Goal: Task Accomplishment & Management: Manage account settings

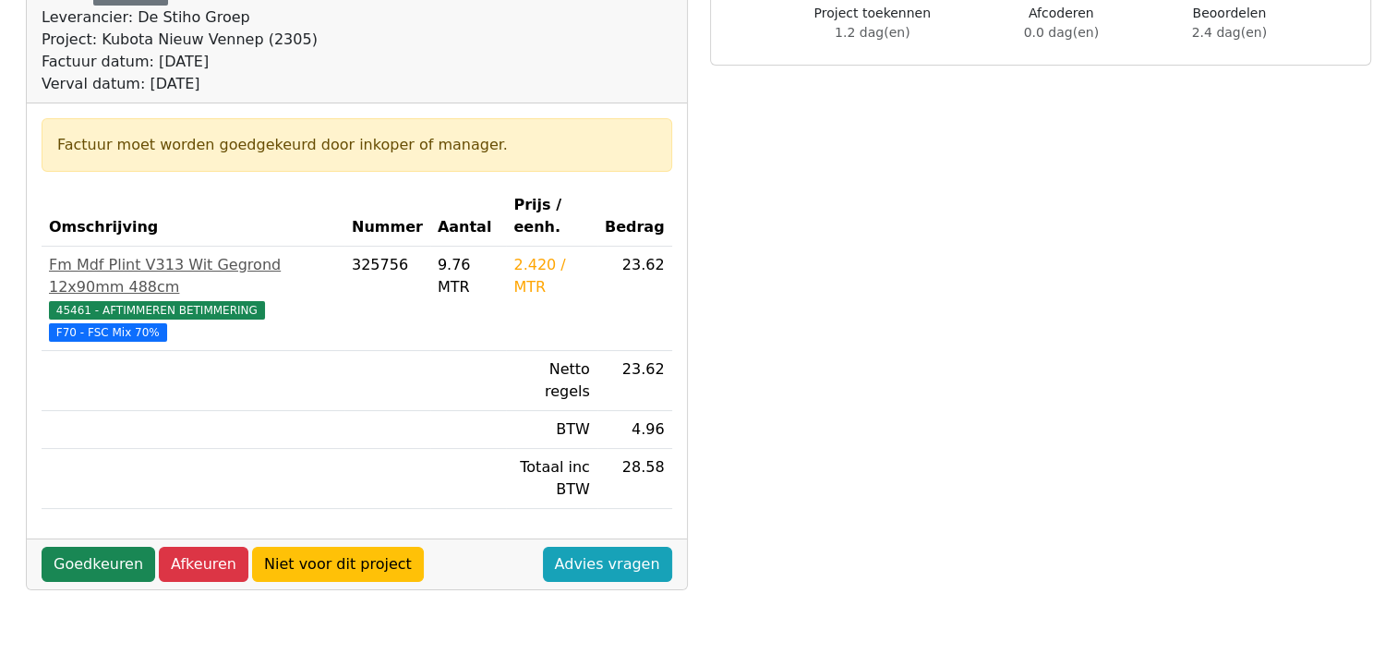
scroll to position [185, 0]
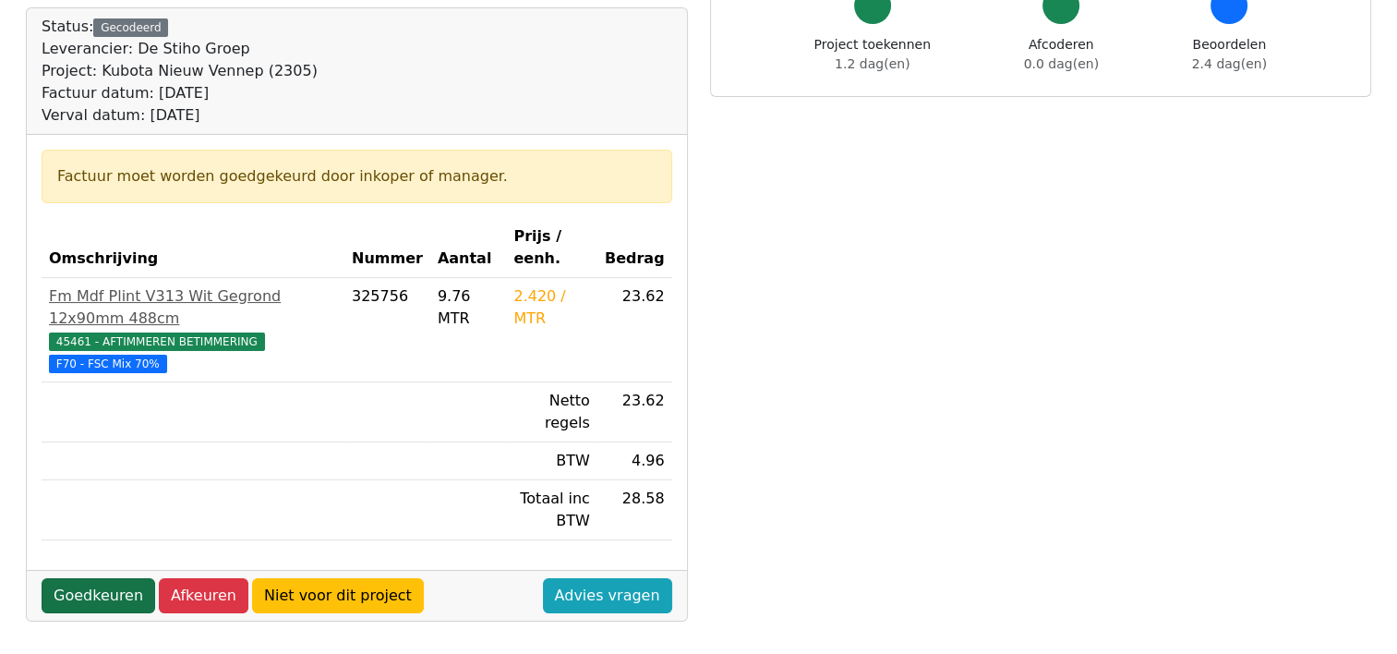
click at [93, 578] on link "Goedkeuren" at bounding box center [99, 595] width 114 height 35
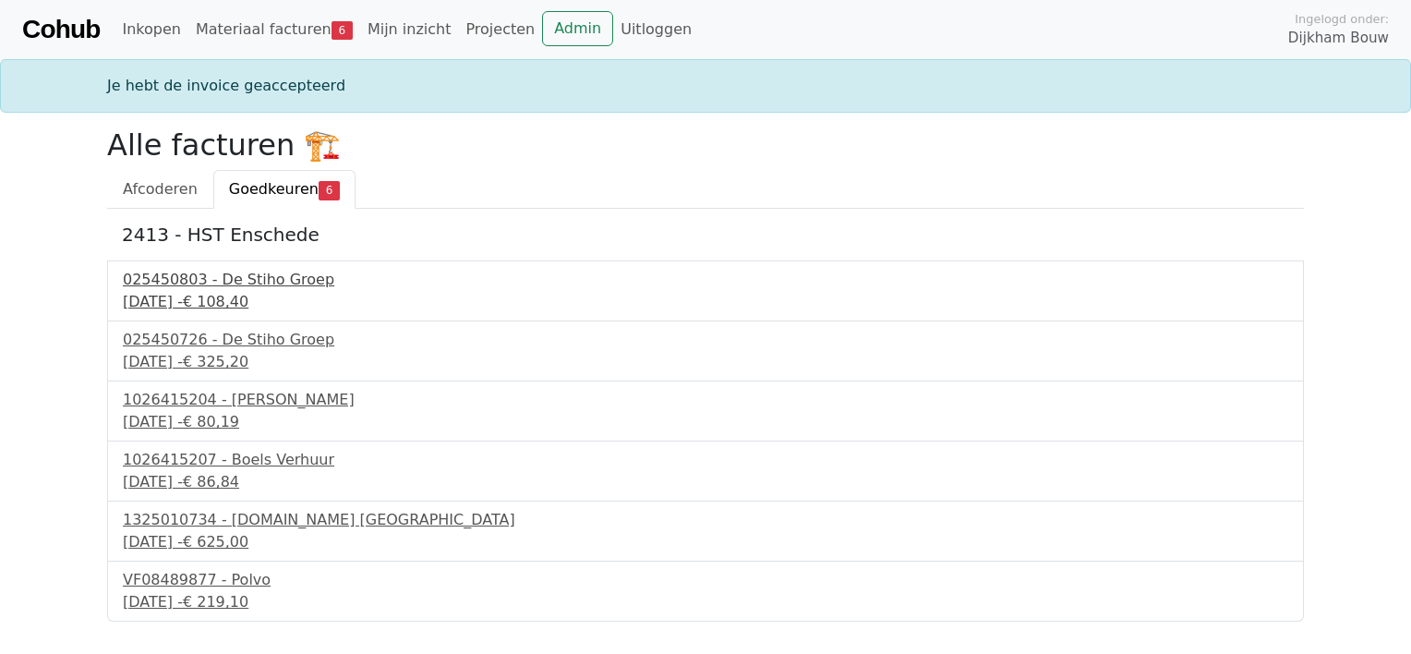
click at [247, 281] on div "025450803 - De Stiho Groep" at bounding box center [705, 280] width 1165 height 22
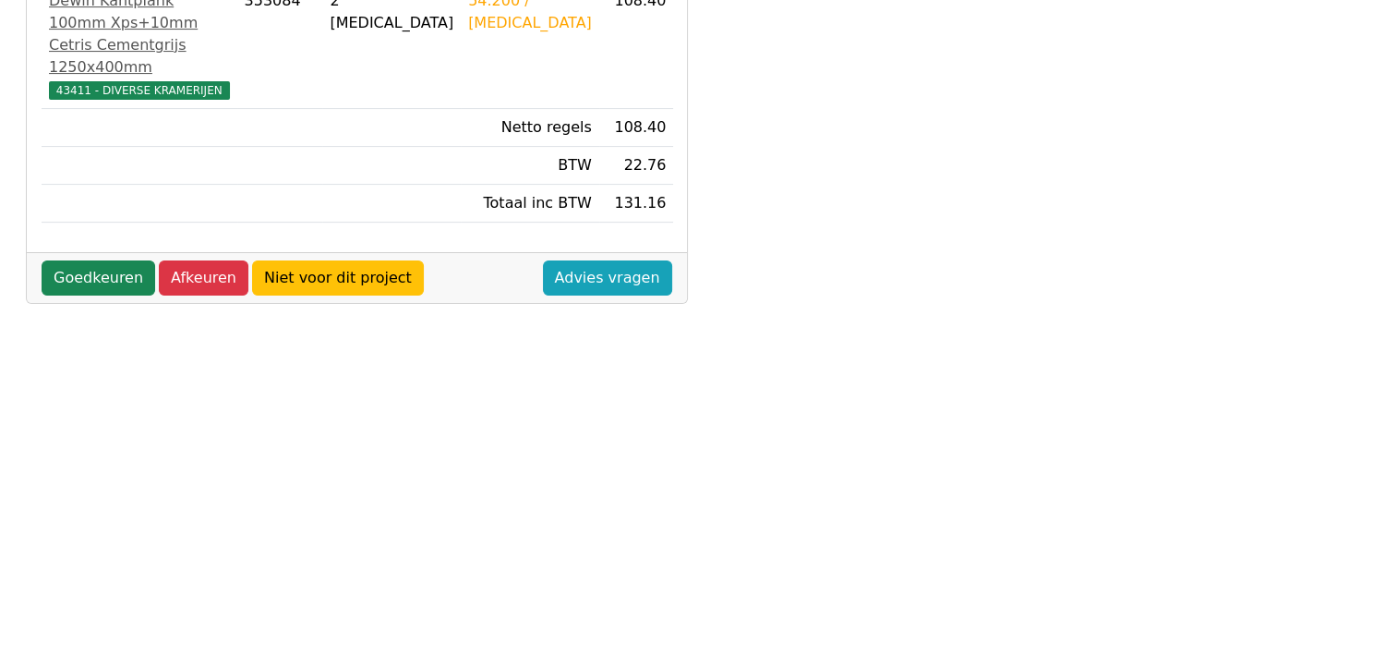
scroll to position [462, 0]
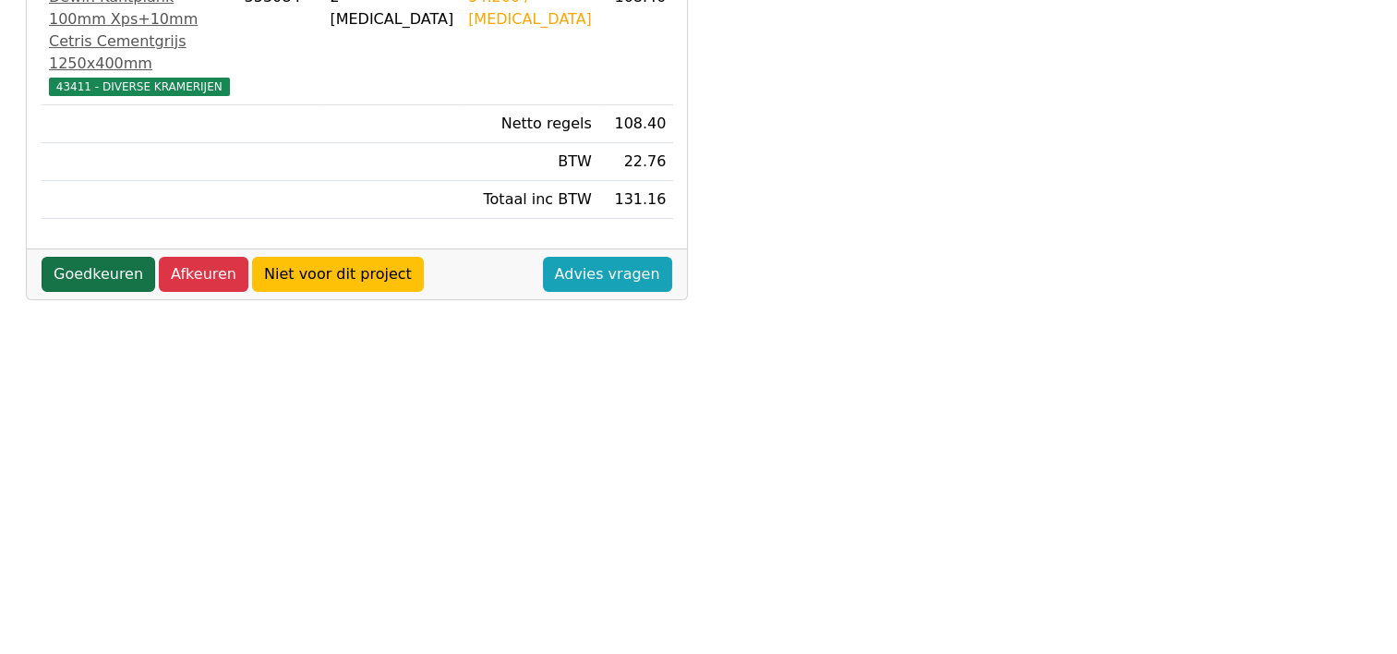
click at [102, 290] on link "Goedkeuren" at bounding box center [99, 274] width 114 height 35
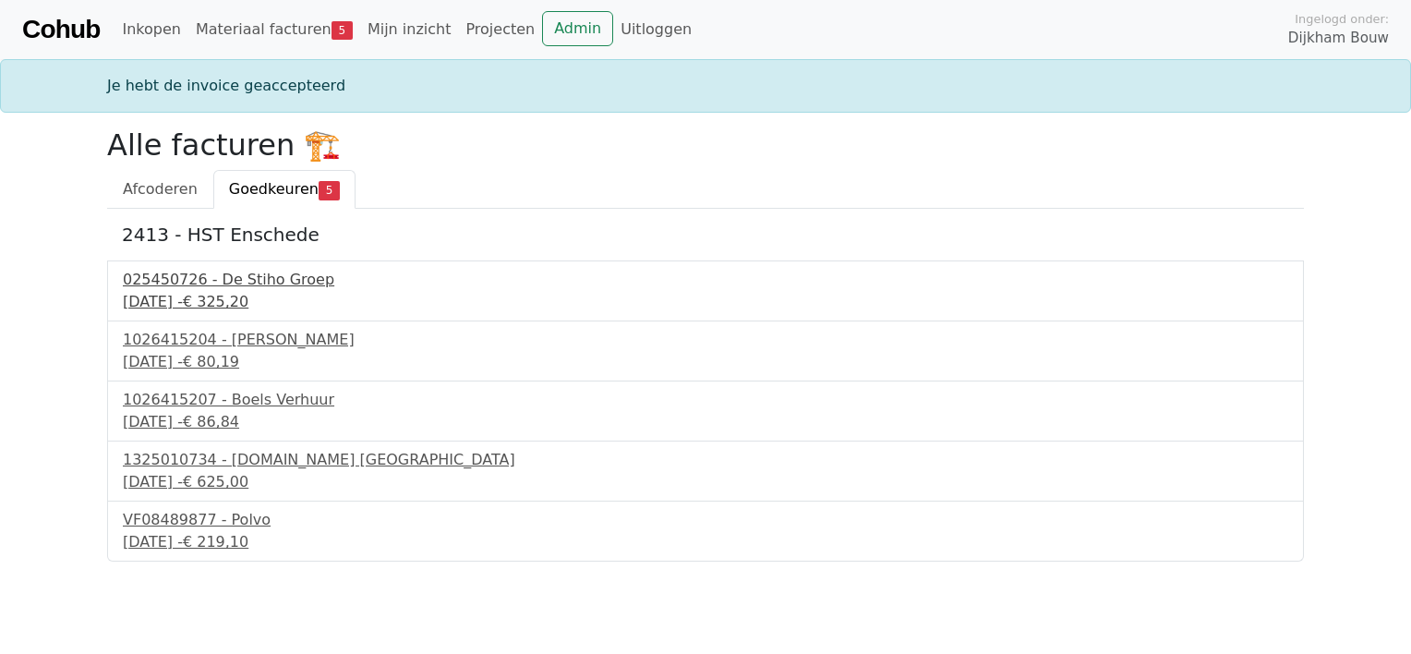
click at [237, 279] on div "025450726 - De Stiho Groep" at bounding box center [705, 280] width 1165 height 22
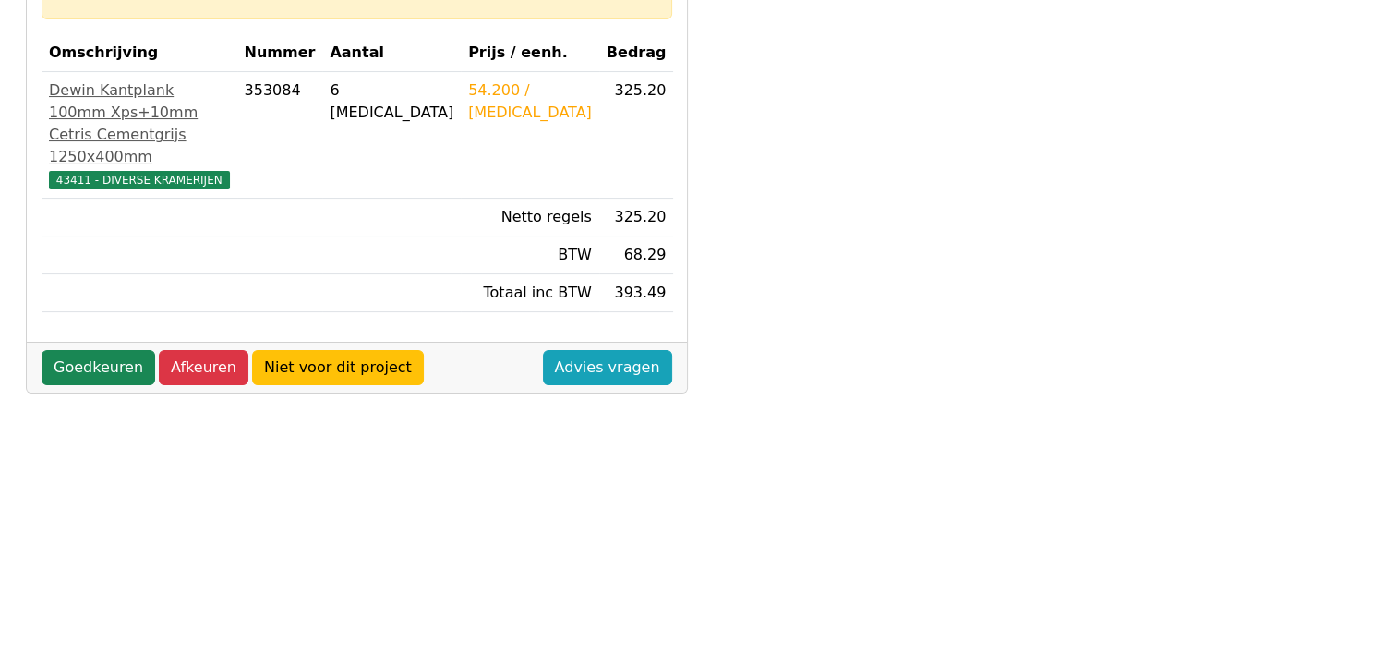
scroll to position [369, 0]
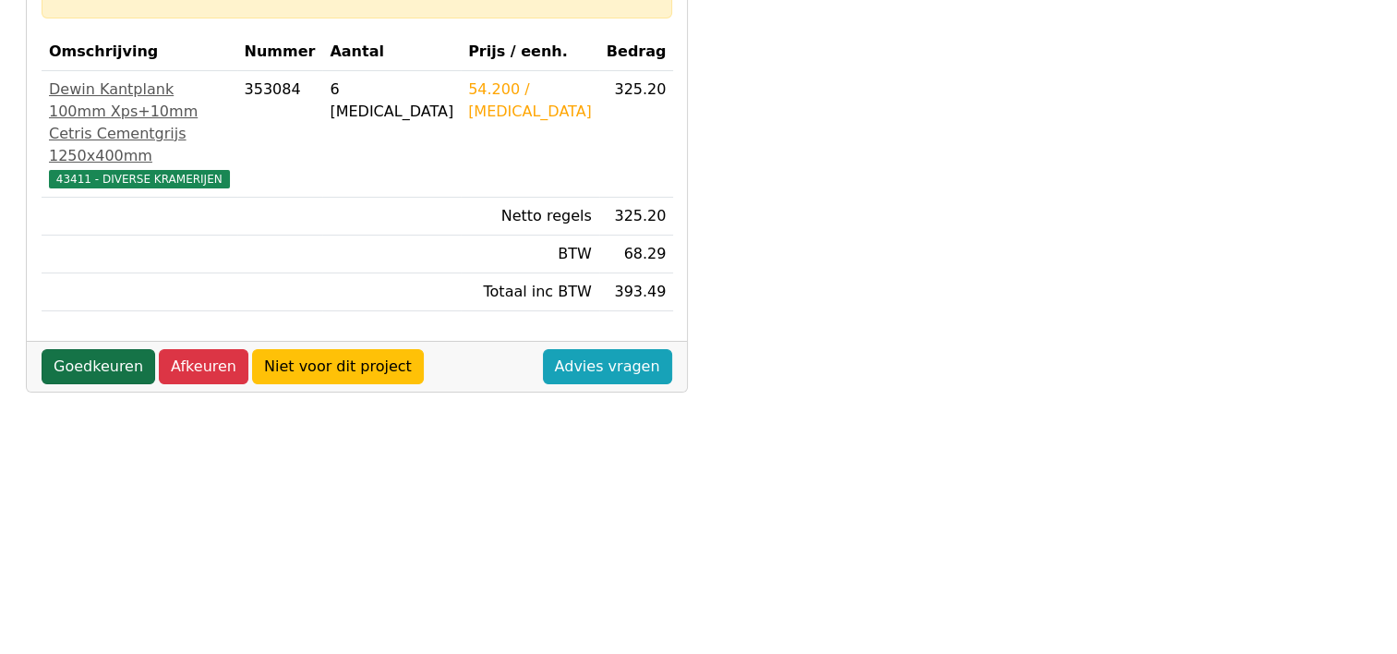
click at [106, 380] on link "Goedkeuren" at bounding box center [99, 366] width 114 height 35
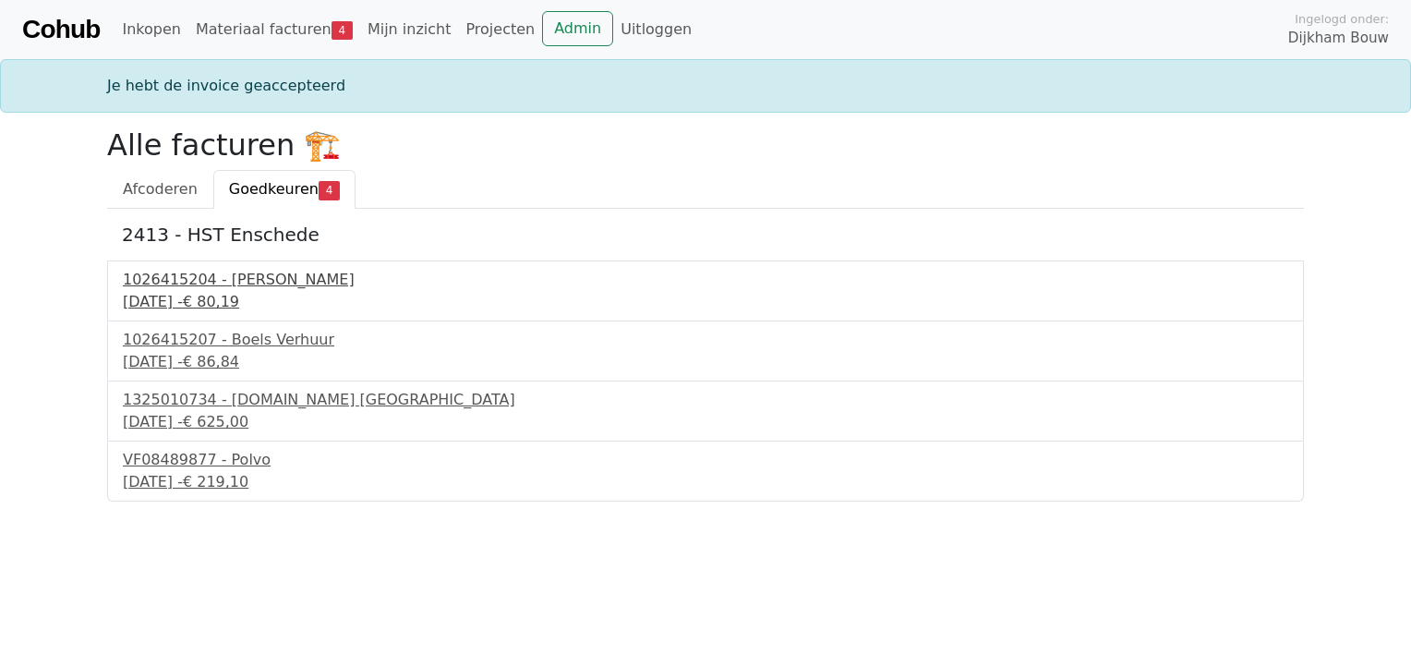
click at [228, 279] on div "1026415204 - Boels Verhuur" at bounding box center [705, 280] width 1165 height 22
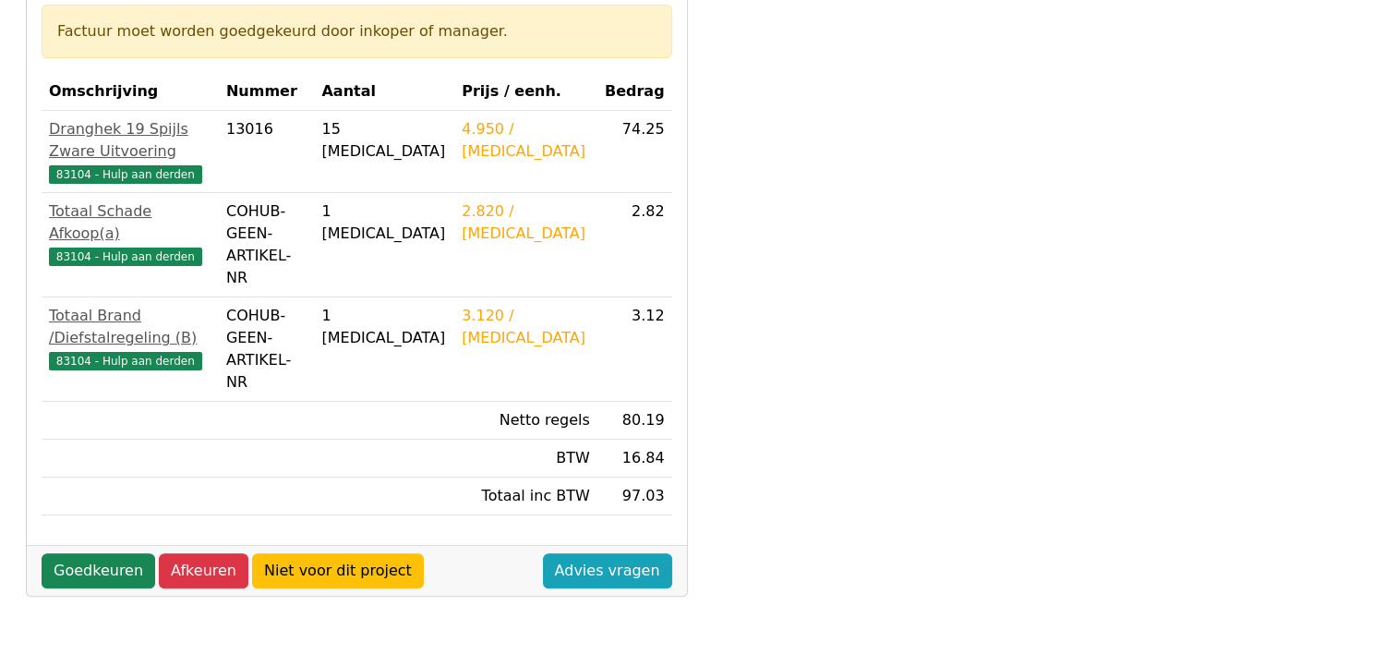
scroll to position [369, 0]
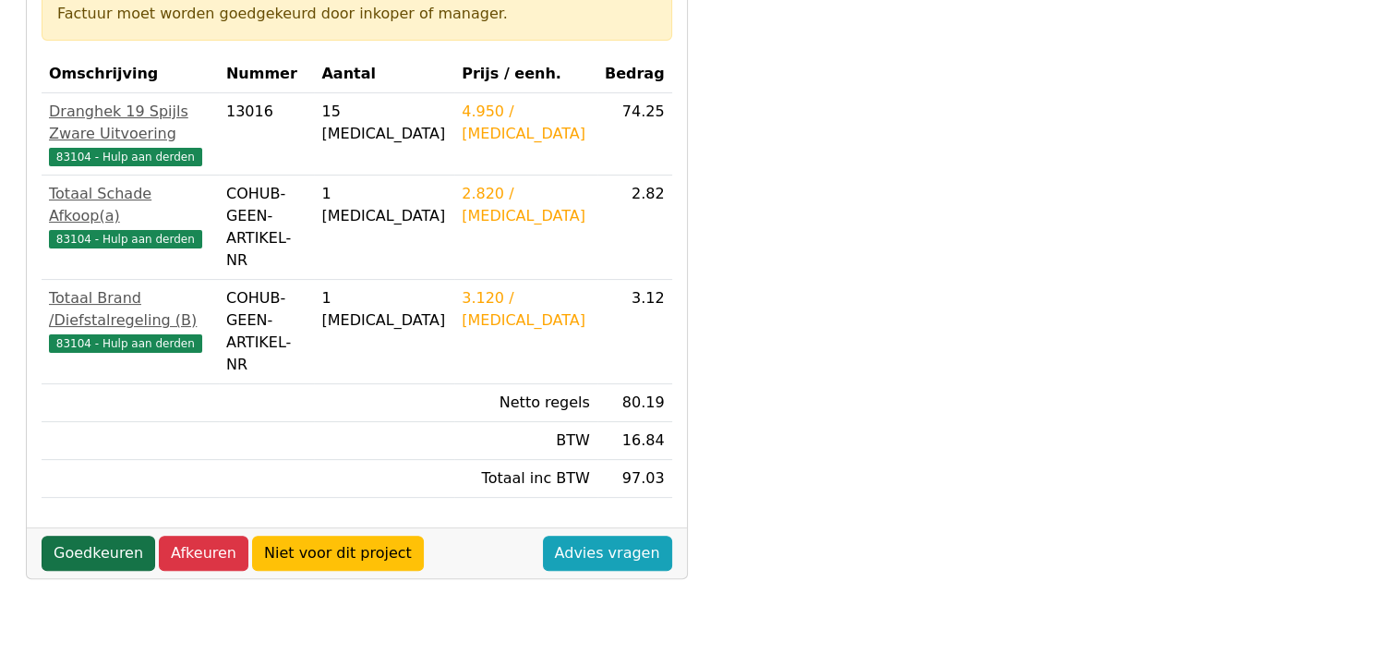
click at [100, 536] on link "Goedkeuren" at bounding box center [99, 553] width 114 height 35
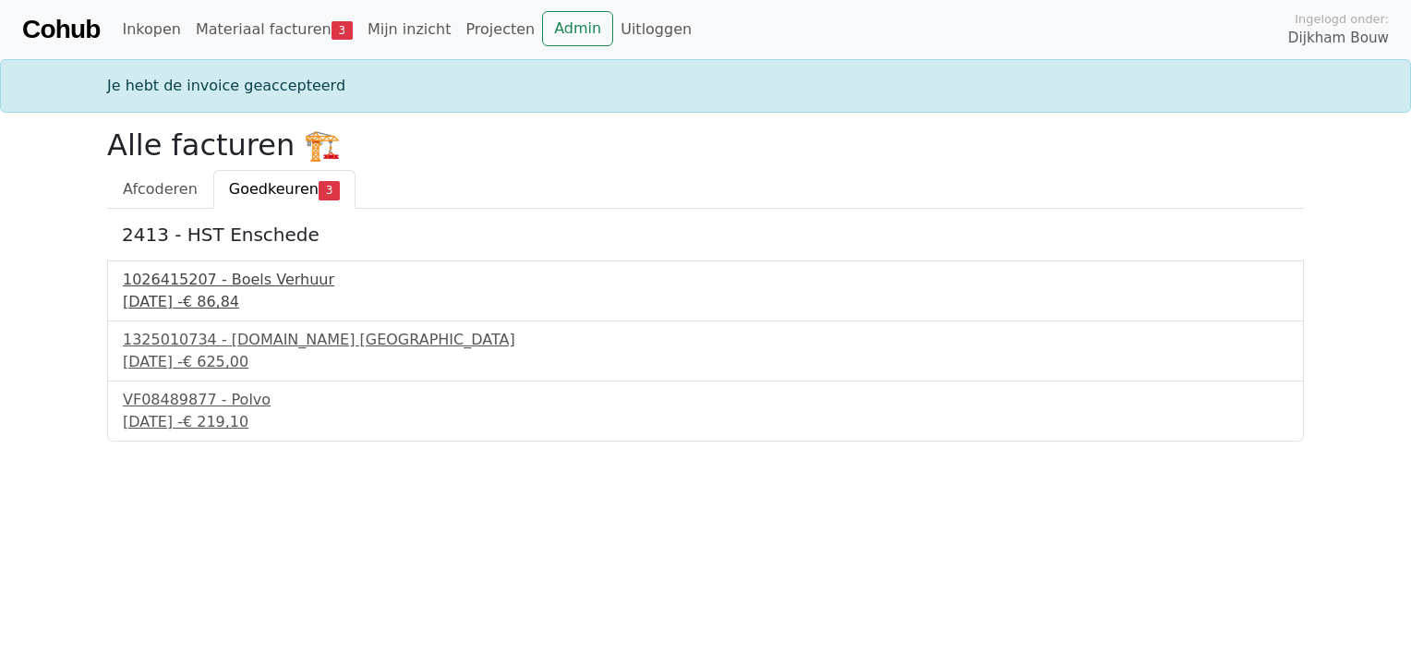
click at [234, 277] on div "1026415207 - Boels Verhuur" at bounding box center [705, 280] width 1165 height 22
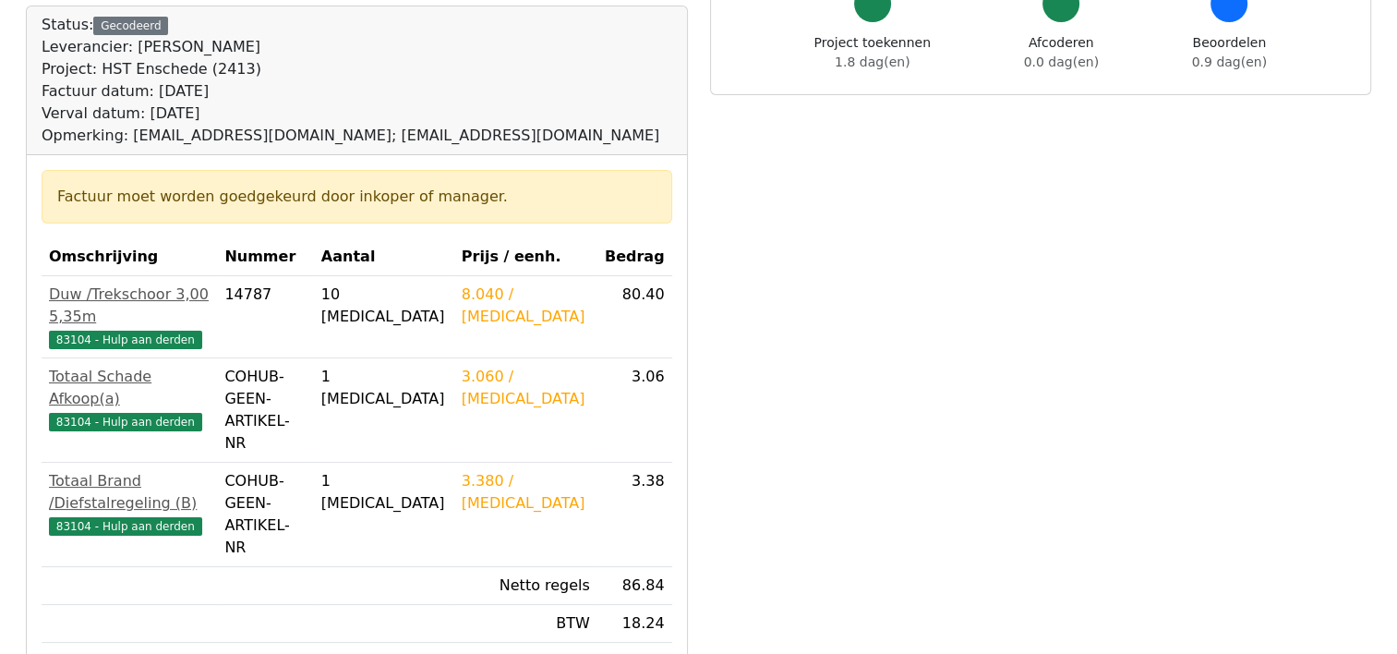
scroll to position [277, 0]
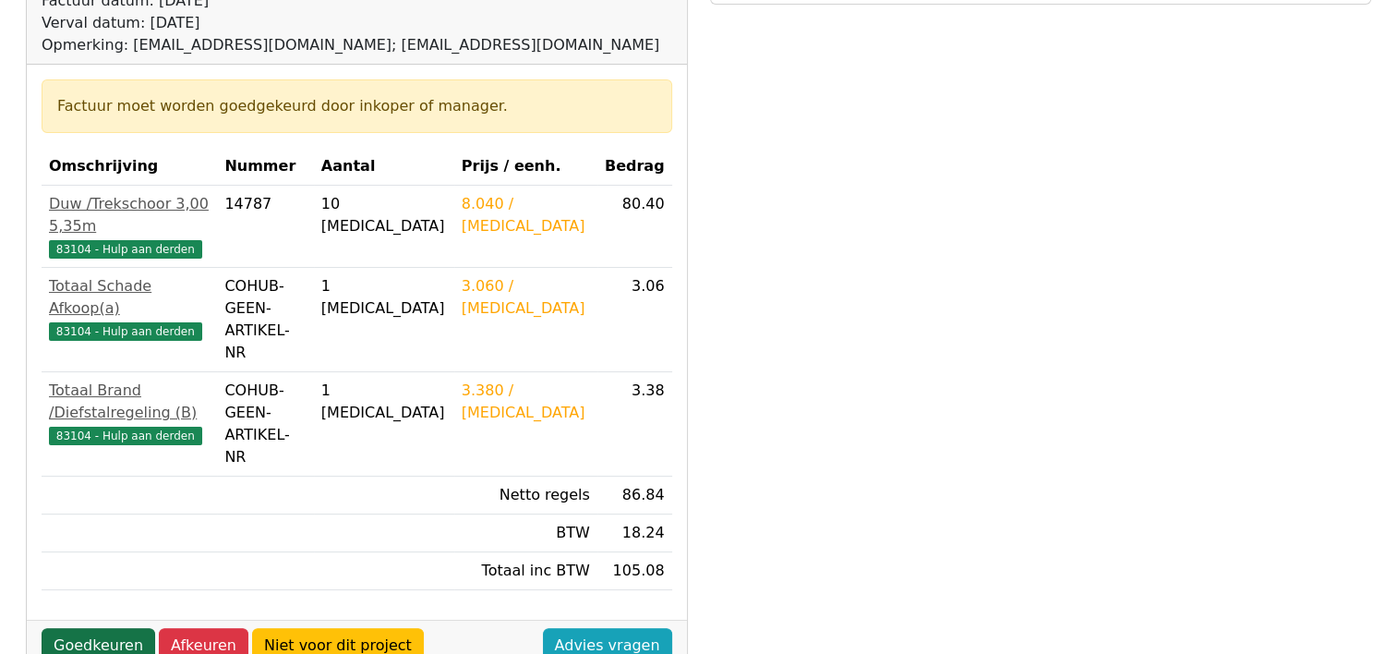
click at [103, 628] on link "Goedkeuren" at bounding box center [99, 645] width 114 height 35
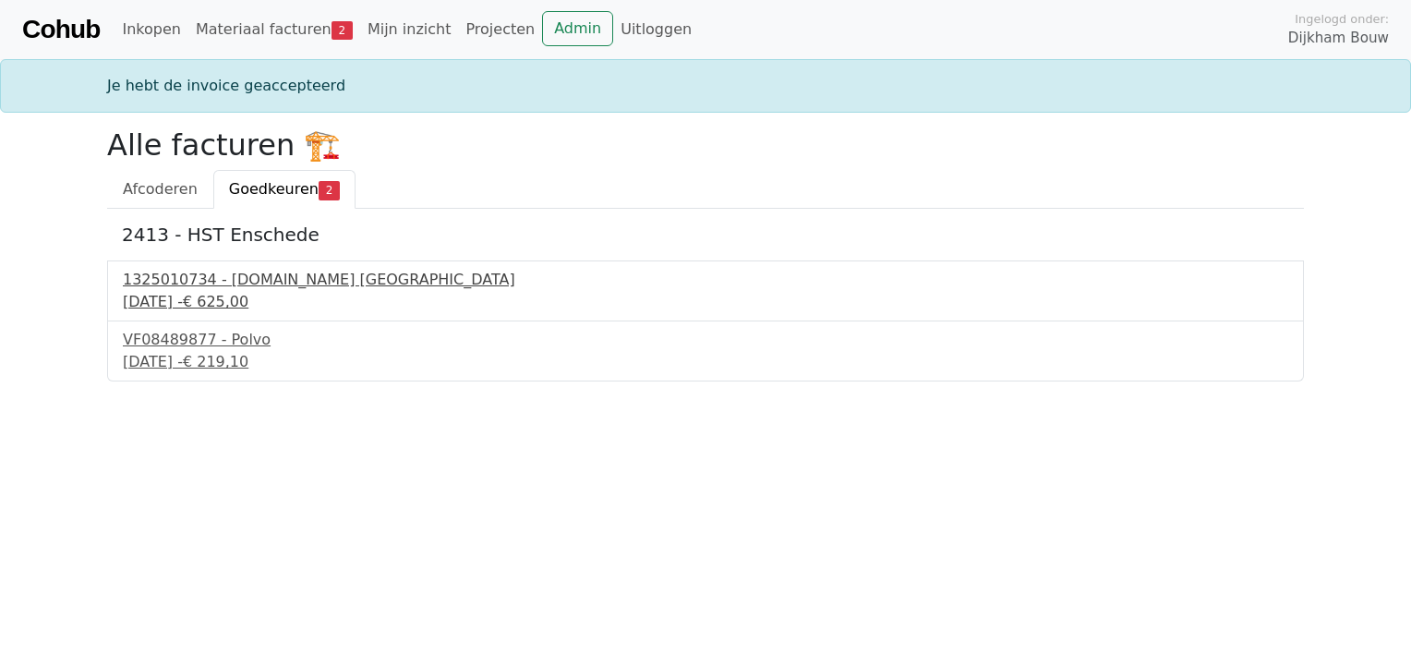
click at [244, 277] on div "1325010734 - [DOMAIN_NAME] [GEOGRAPHIC_DATA]" at bounding box center [705, 280] width 1165 height 22
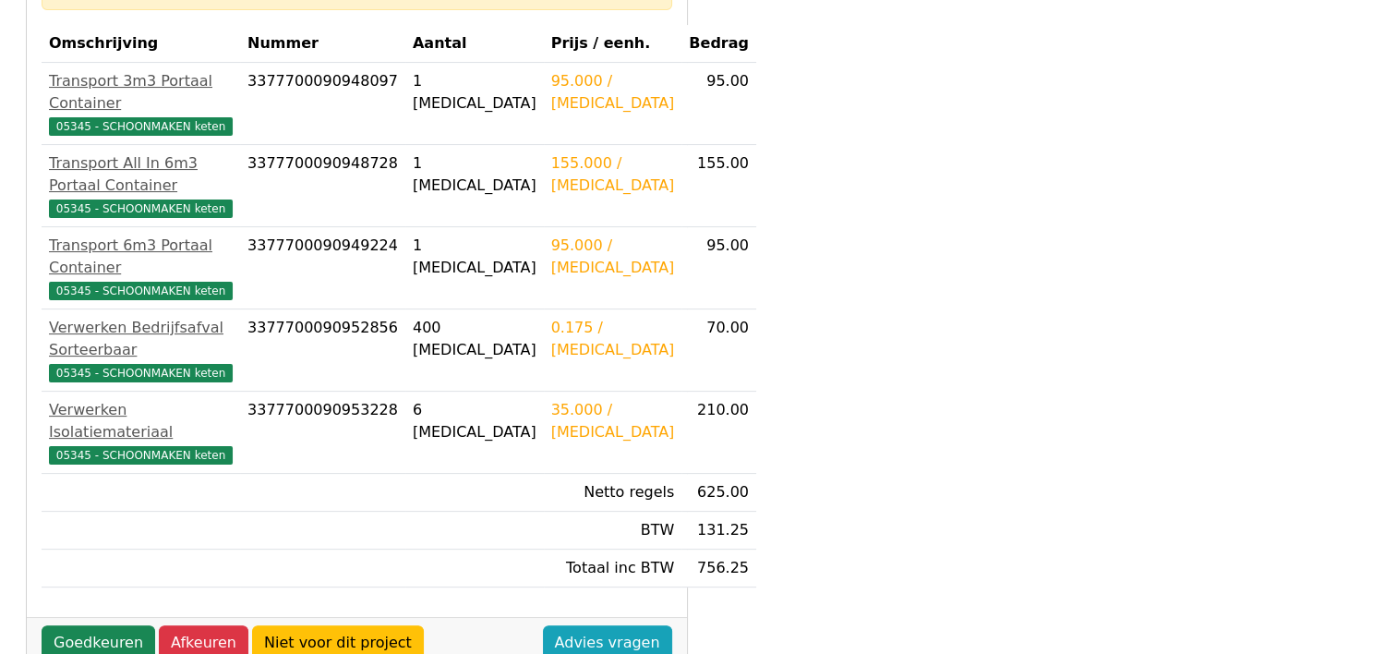
scroll to position [369, 0]
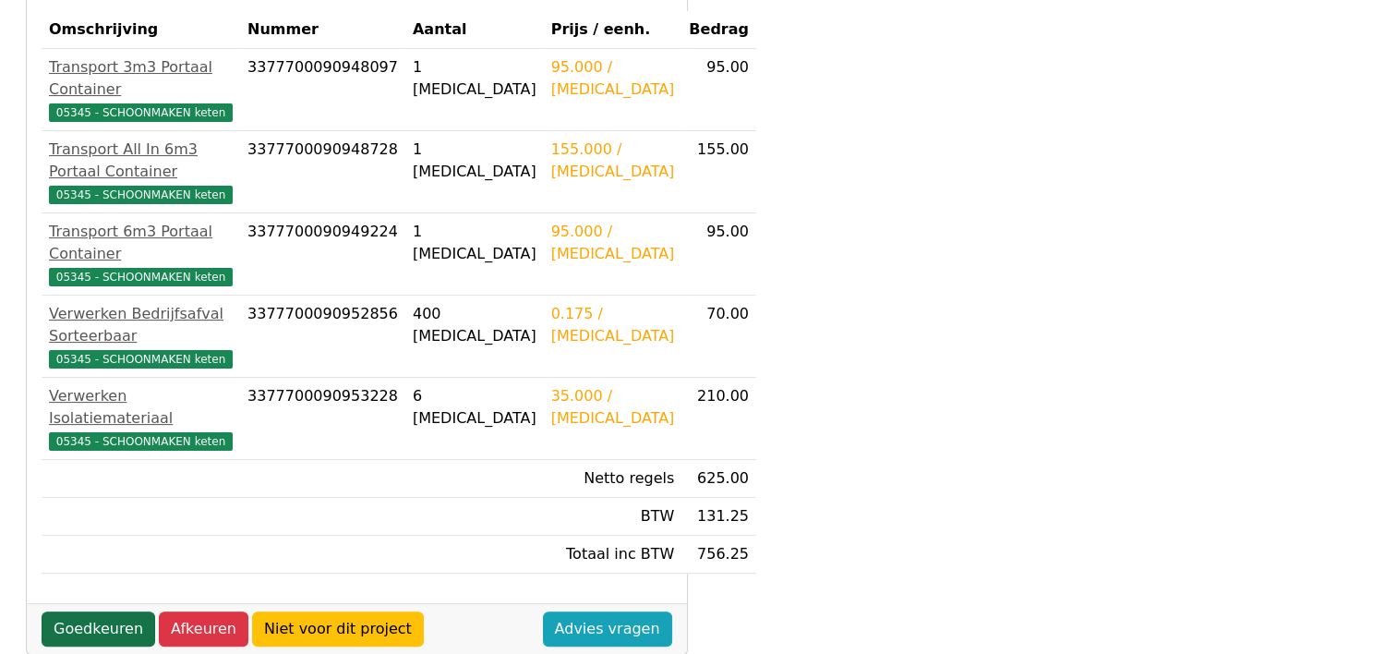
click at [109, 611] on link "Goedkeuren" at bounding box center [99, 628] width 114 height 35
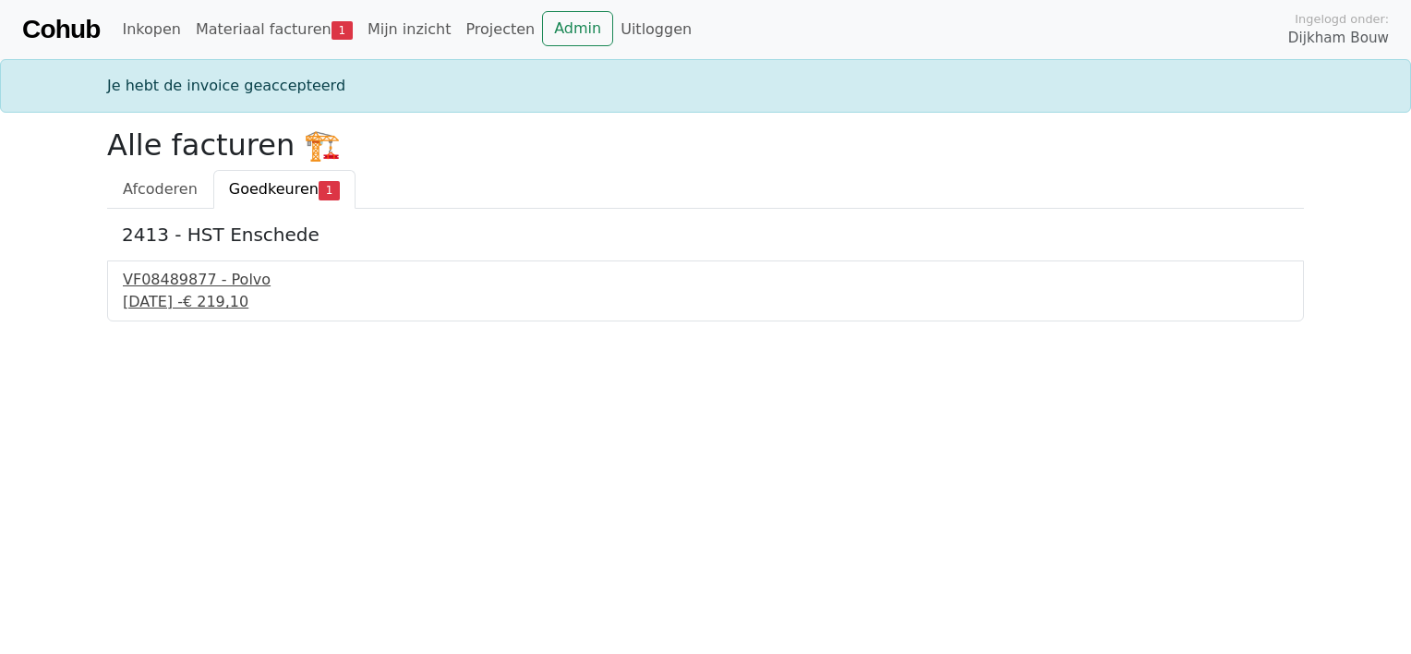
click at [198, 277] on div "VF08489877 - Polvo" at bounding box center [705, 280] width 1165 height 22
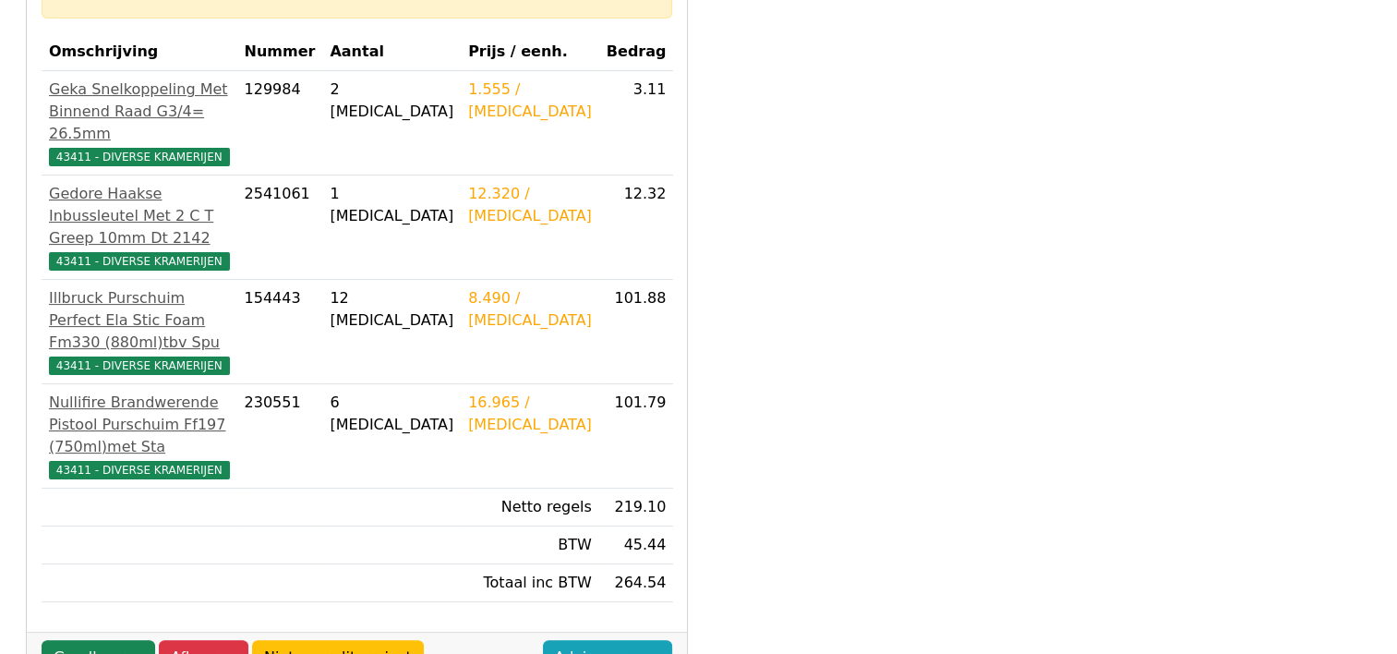
scroll to position [462, 0]
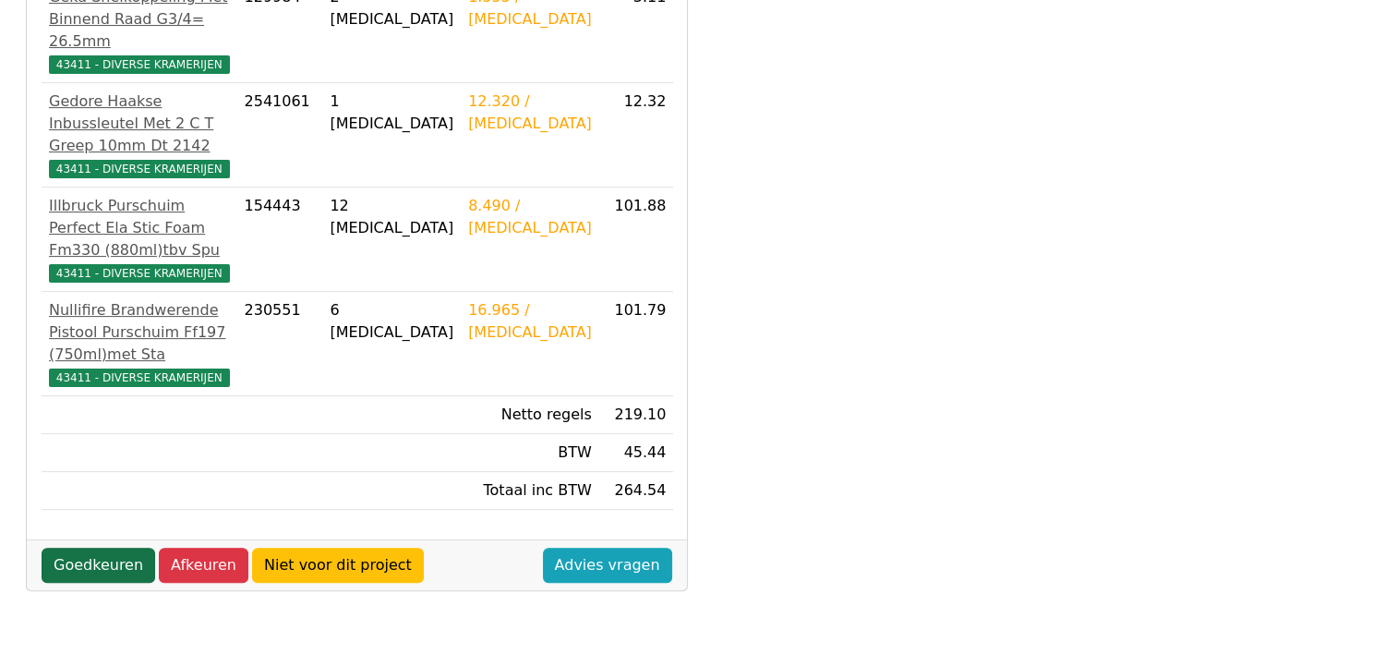
click at [119, 548] on link "Goedkeuren" at bounding box center [99, 565] width 114 height 35
